Goal: Task Accomplishment & Management: Manage account settings

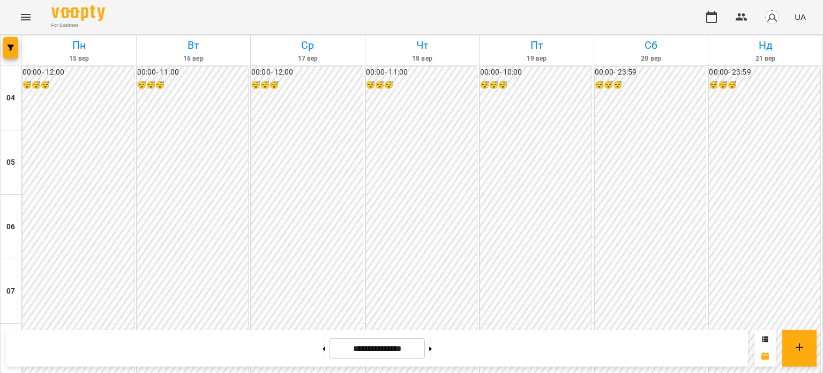
scroll to position [963, 0]
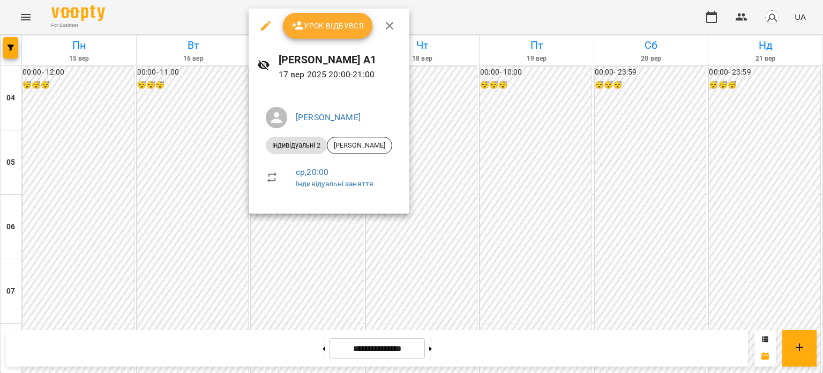
click at [318, 29] on span "Урок відбувся" at bounding box center [328, 25] width 73 height 13
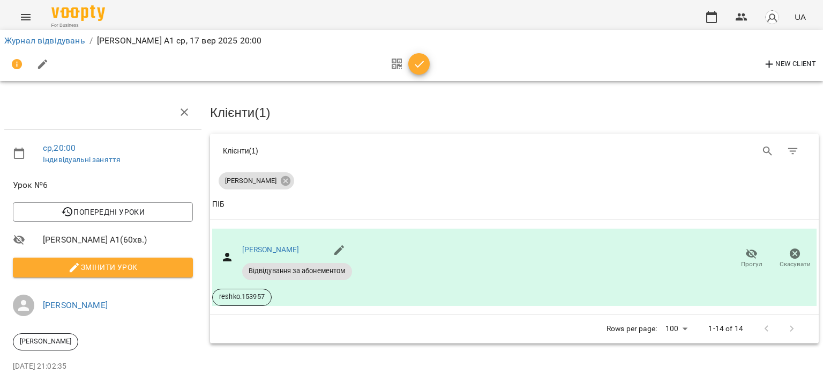
click at [413, 64] on icon "button" at bounding box center [419, 64] width 13 height 13
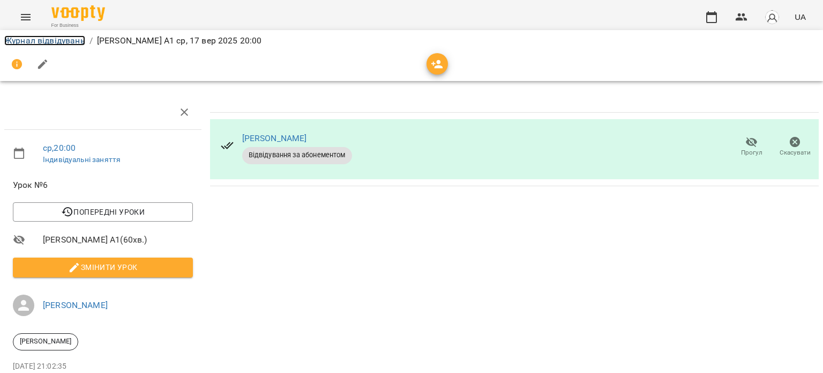
click at [77, 35] on link "Журнал відвідувань" at bounding box center [44, 40] width 81 height 10
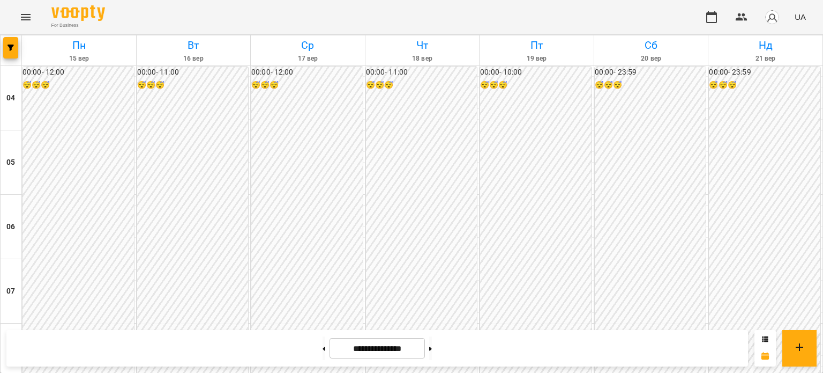
scroll to position [536, 0]
click at [780, 20] on span "button" at bounding box center [772, 17] width 15 height 15
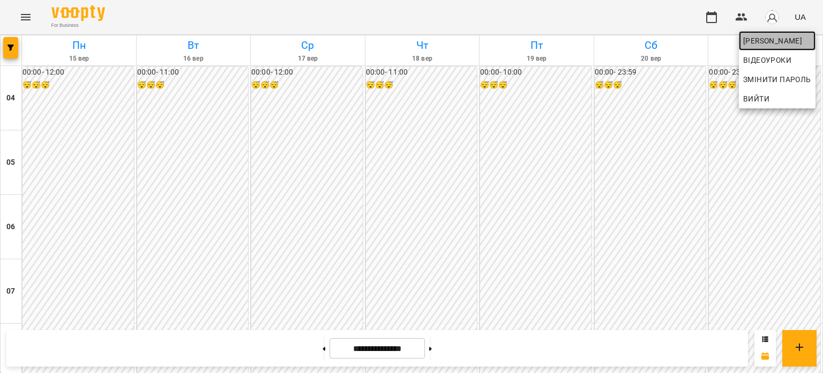
click at [769, 38] on span "[PERSON_NAME]" at bounding box center [777, 40] width 68 height 13
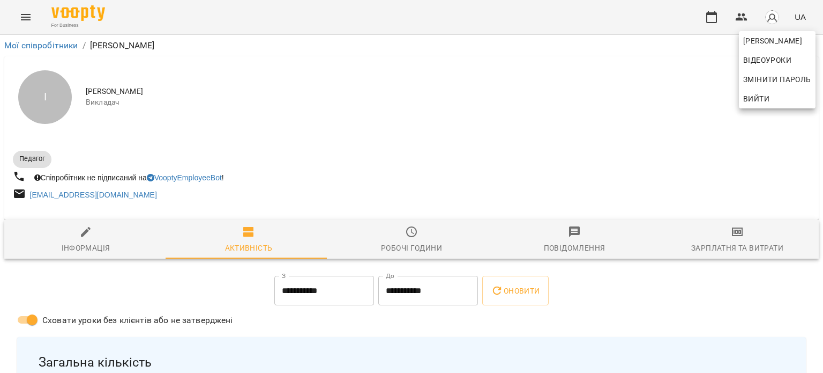
click at [739, 234] on div at bounding box center [411, 186] width 823 height 373
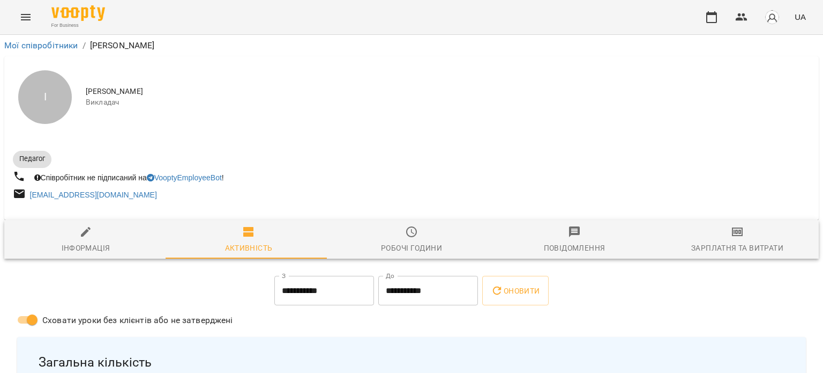
click at [739, 234] on span "Зарплатня та Витрати" at bounding box center [738, 239] width 150 height 29
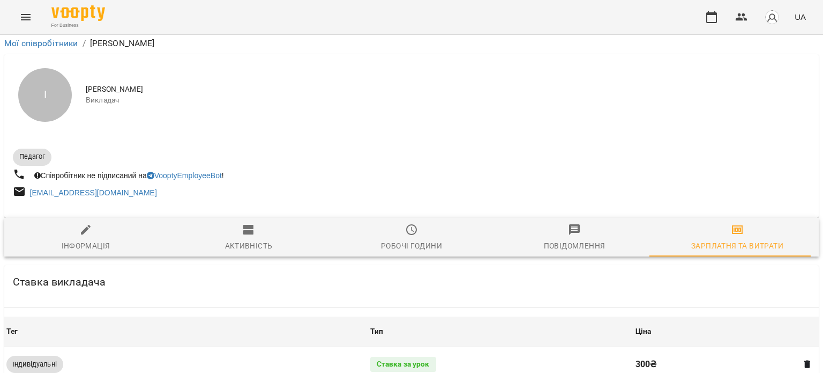
scroll to position [467, 0]
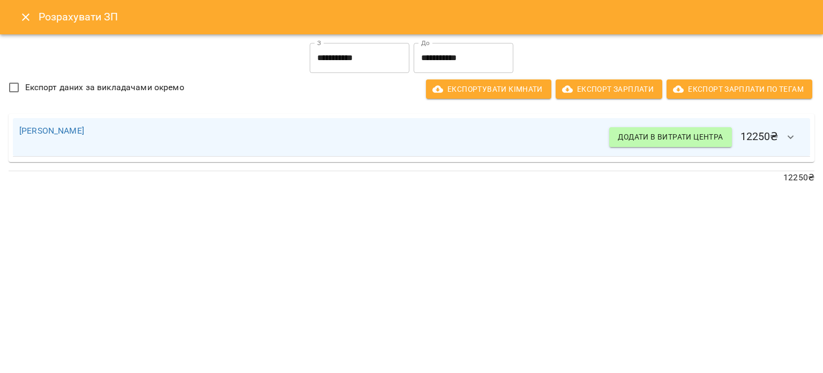
click at [25, 18] on icon "Close" at bounding box center [25, 17] width 13 height 13
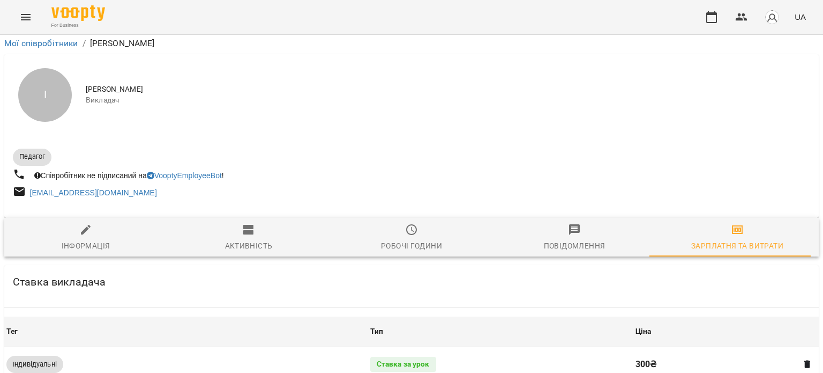
scroll to position [252, 0]
click at [24, 18] on icon "Menu" at bounding box center [25, 17] width 13 height 13
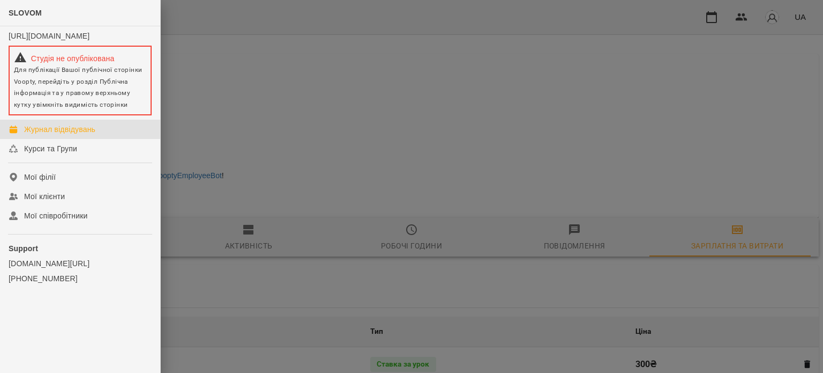
click at [70, 135] on div "Журнал відвідувань" at bounding box center [59, 129] width 71 height 11
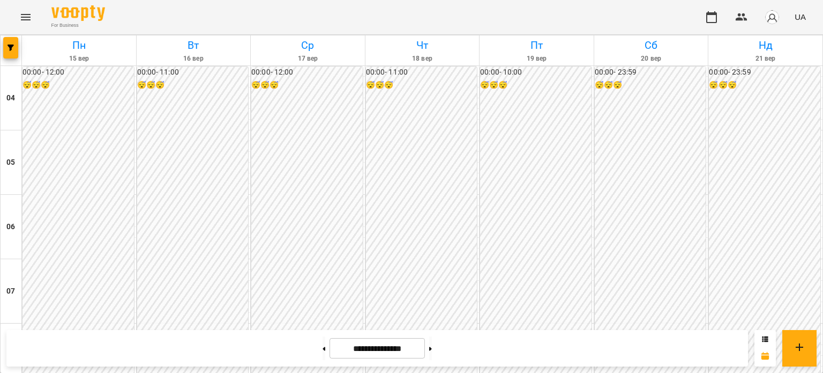
scroll to position [911, 0]
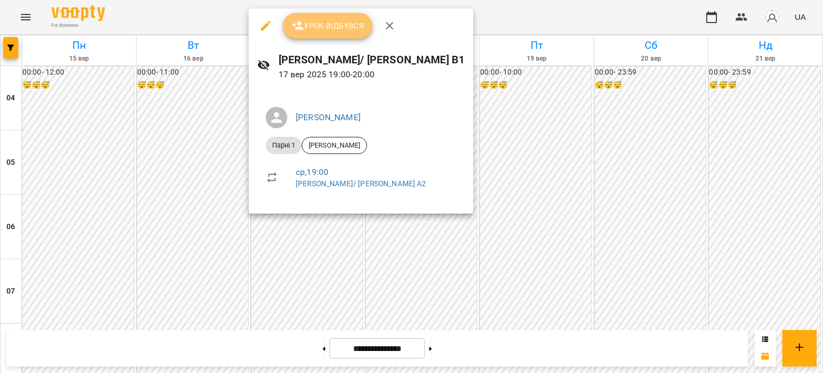
click at [319, 29] on span "Урок відбувся" at bounding box center [328, 25] width 73 height 13
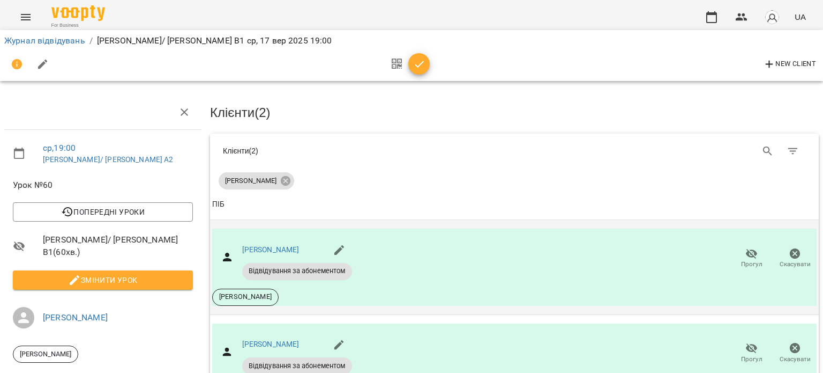
click at [741, 259] on span "Прогул" at bounding box center [751, 263] width 21 height 9
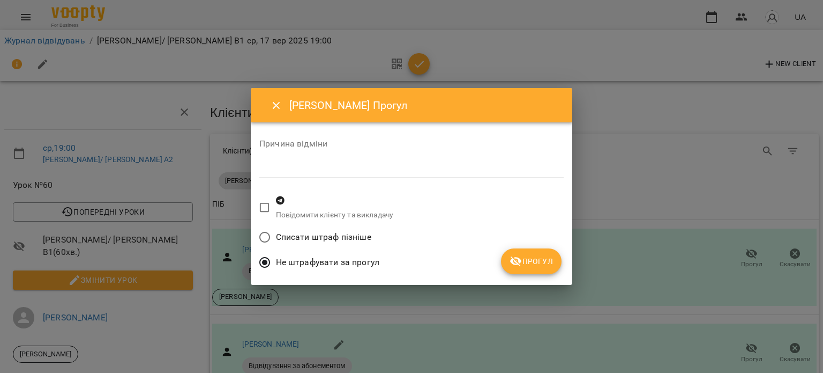
click at [304, 240] on span "Списати штраф пізніше" at bounding box center [323, 236] width 95 height 13
click at [513, 259] on icon "submit" at bounding box center [516, 261] width 12 height 10
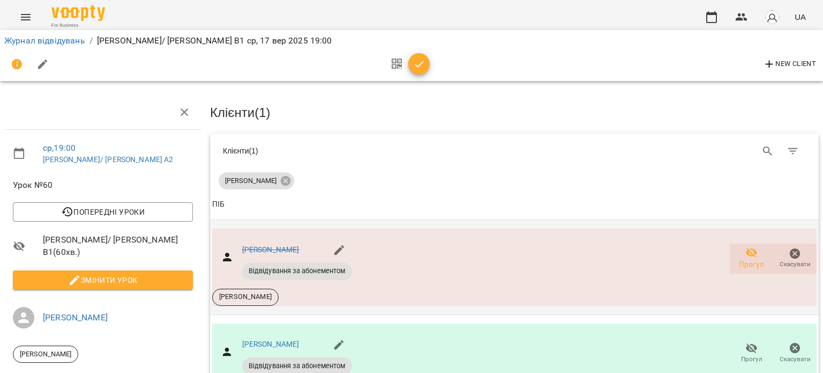
scroll to position [79, 0]
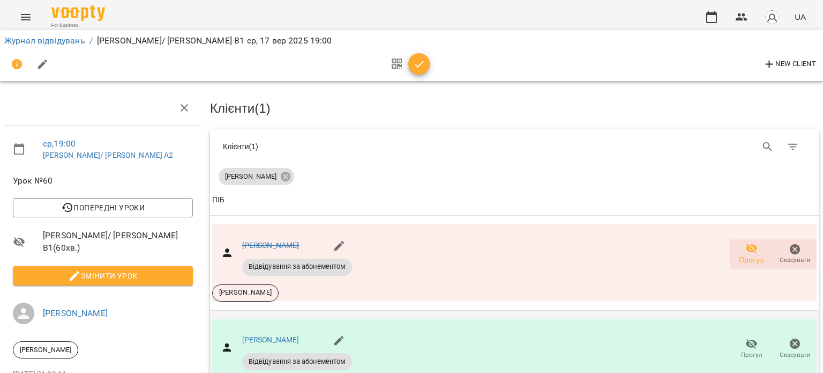
click at [746, 339] on icon "button" at bounding box center [752, 344] width 12 height 10
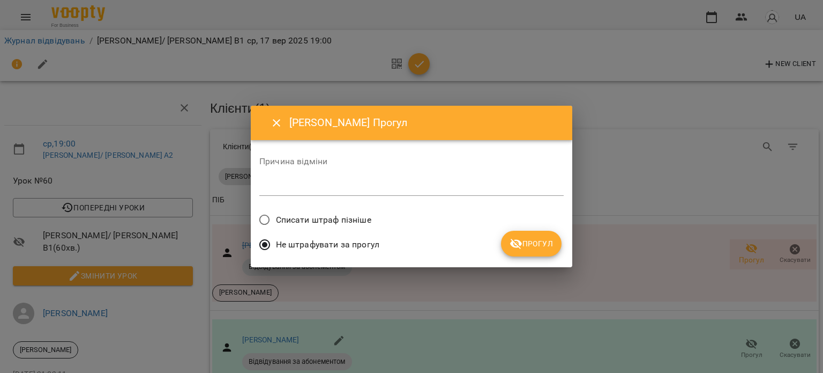
click at [328, 219] on span "Списати штраф пізніше" at bounding box center [323, 219] width 95 height 13
click at [532, 241] on span "Прогул" at bounding box center [531, 243] width 43 height 13
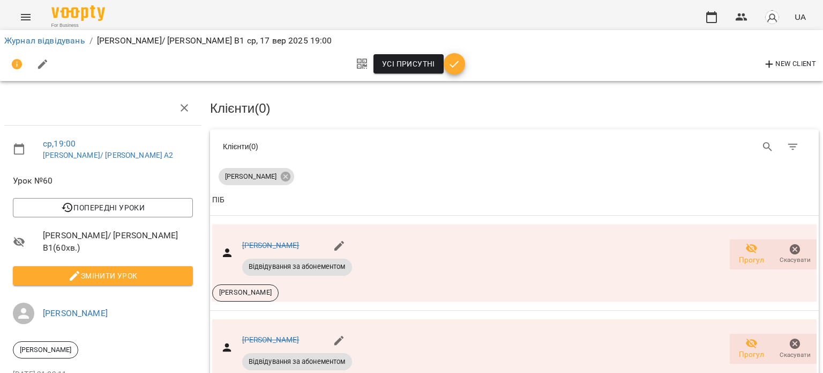
click at [448, 64] on icon "button" at bounding box center [454, 64] width 13 height 13
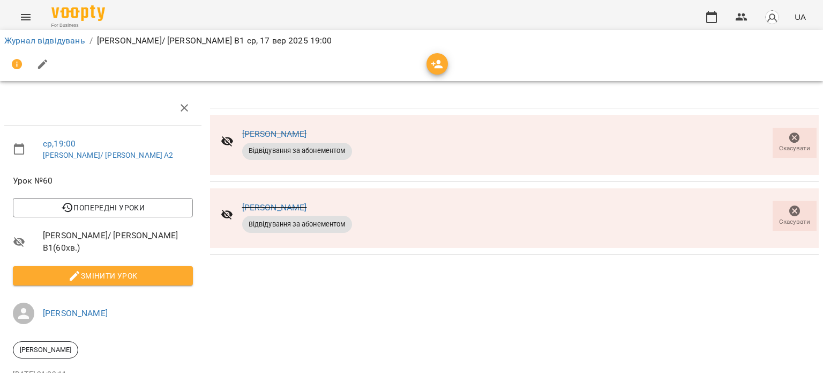
scroll to position [66, 0]
click at [56, 44] on link "Журнал відвідувань" at bounding box center [44, 40] width 81 height 10
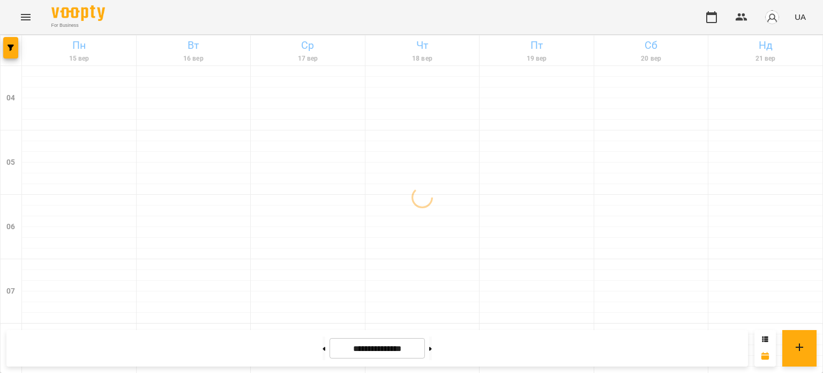
click at [778, 13] on img "button" at bounding box center [772, 17] width 15 height 15
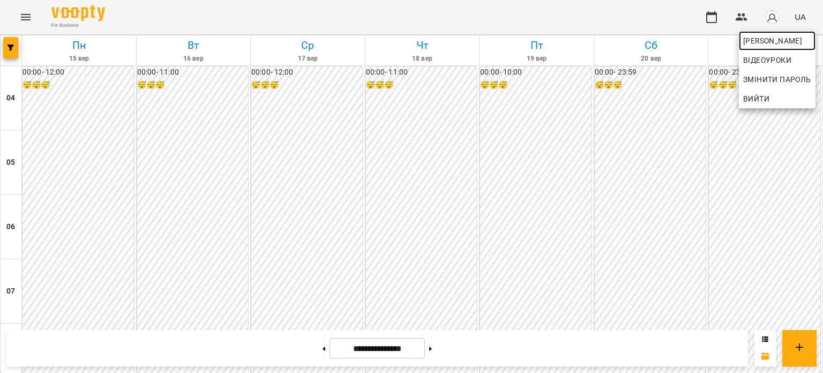
click at [765, 43] on span "[PERSON_NAME]" at bounding box center [777, 40] width 68 height 13
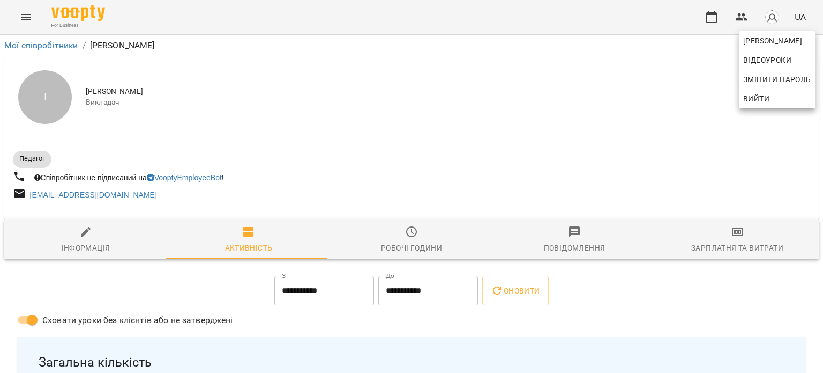
click at [743, 233] on div at bounding box center [411, 186] width 823 height 373
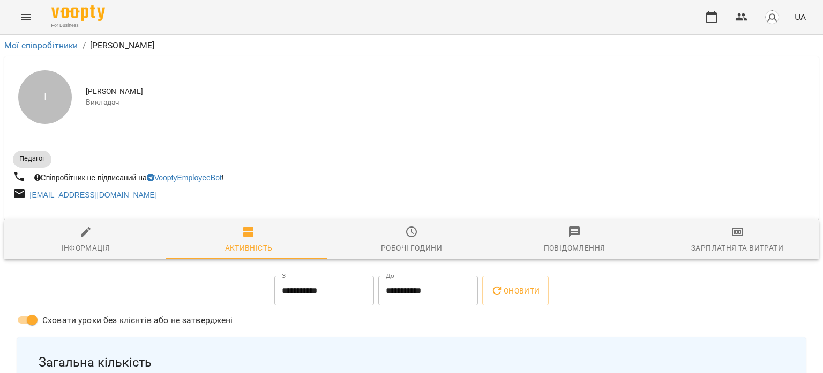
click at [734, 234] on icon "button" at bounding box center [737, 231] width 13 height 13
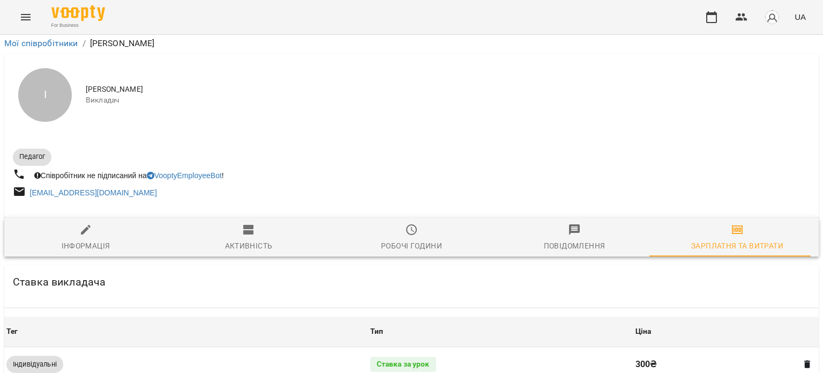
scroll to position [467, 0]
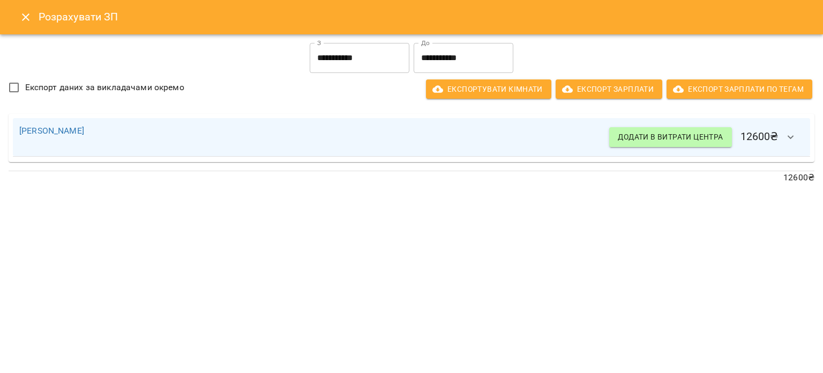
click at [29, 25] on button "Close" at bounding box center [26, 17] width 26 height 26
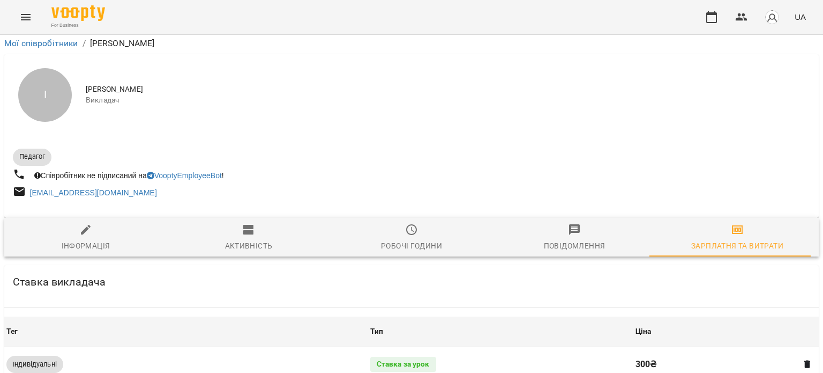
click at [28, 25] on button "Menu" at bounding box center [26, 17] width 26 height 26
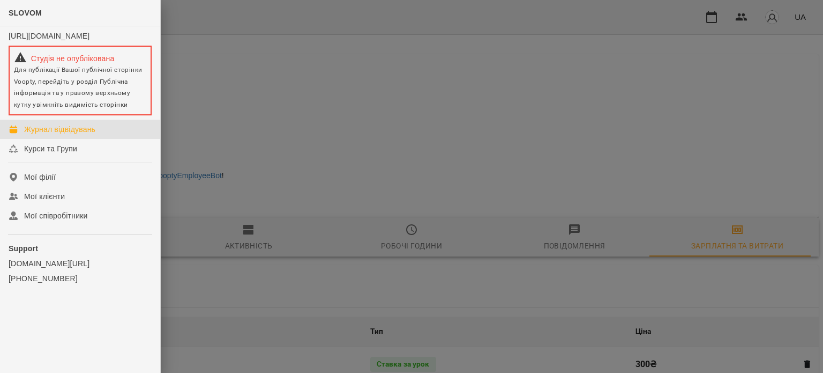
click at [58, 139] on link "Журнал відвідувань" at bounding box center [80, 129] width 160 height 19
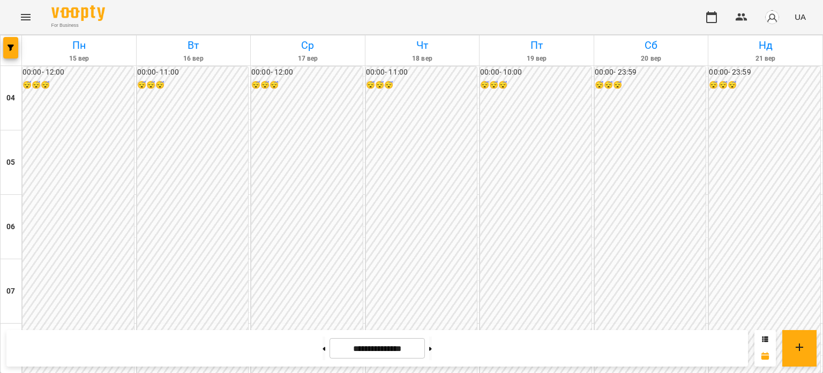
scroll to position [911, 0]
drag, startPoint x: 395, startPoint y: 158, endPoint x: 710, endPoint y: 248, distance: 327.6
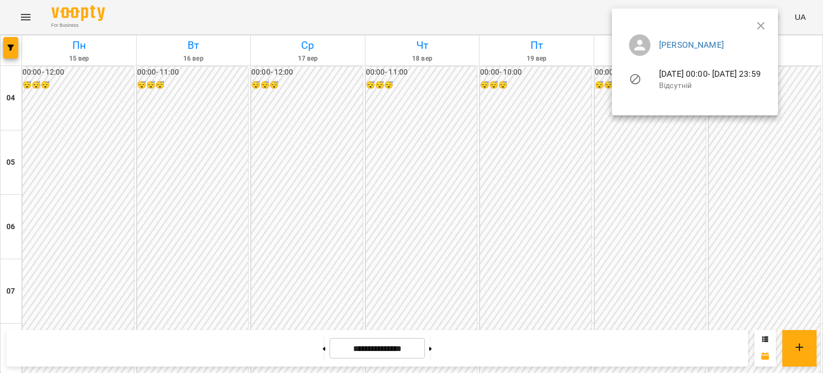
click at [655, 257] on div at bounding box center [411, 186] width 823 height 373
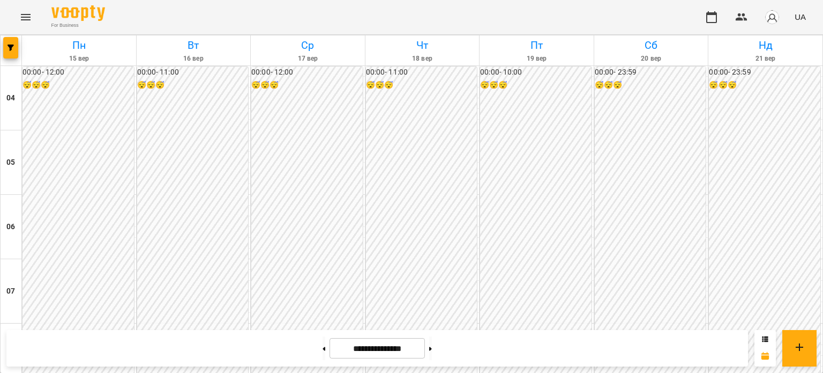
scroll to position [858, 0]
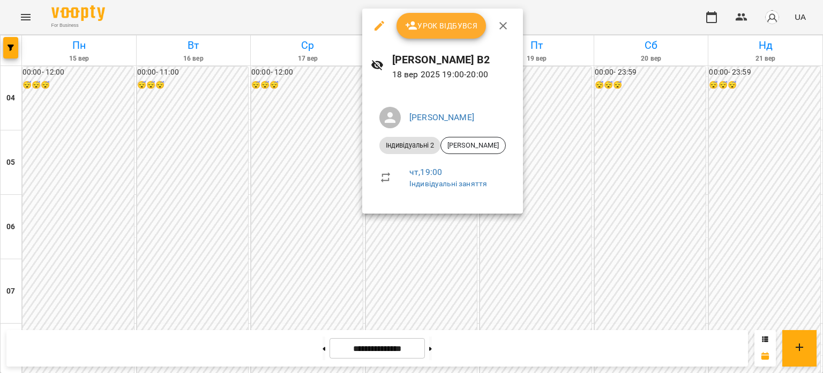
click at [374, 23] on icon "button" at bounding box center [379, 25] width 13 height 13
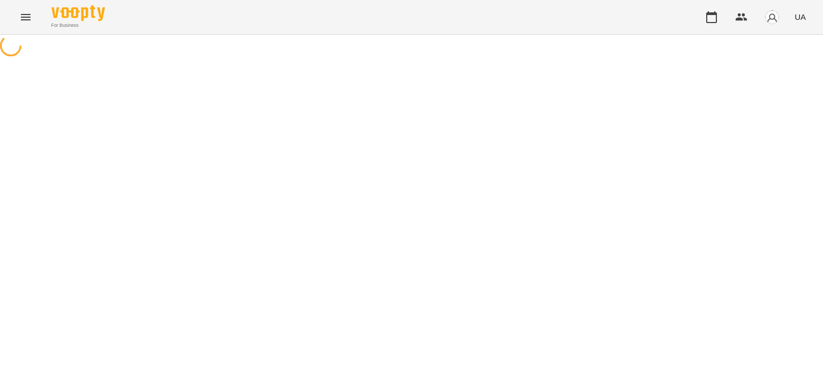
select select "**********"
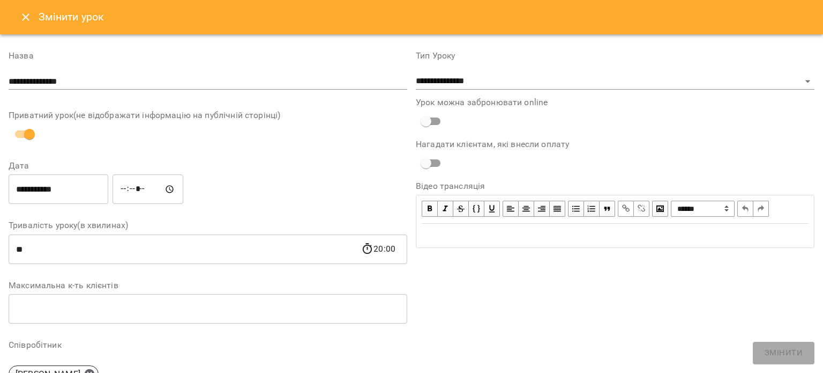
click at [139, 188] on input "*****" at bounding box center [148, 189] width 71 height 30
type input "*****"
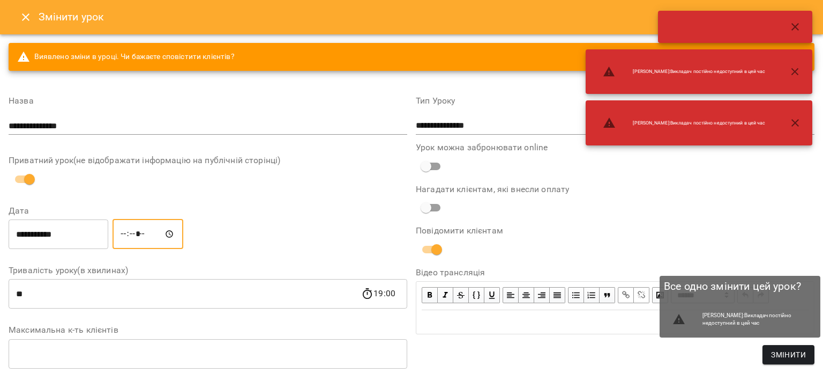
click at [798, 358] on span "Змінити" at bounding box center [788, 354] width 35 height 13
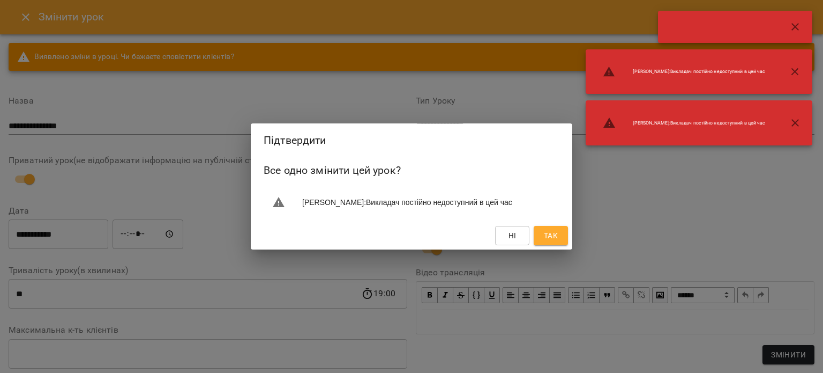
click at [560, 242] on button "Так" at bounding box center [551, 235] width 34 height 19
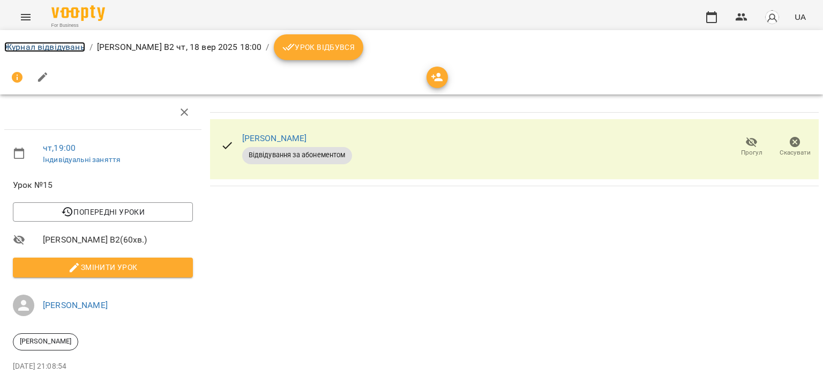
click at [68, 47] on link "Журнал відвідувань" at bounding box center [44, 47] width 81 height 10
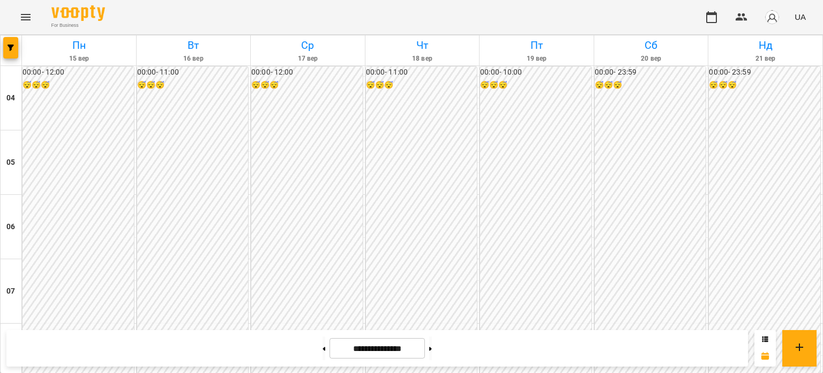
scroll to position [536, 0]
